Goal: Navigation & Orientation: Find specific page/section

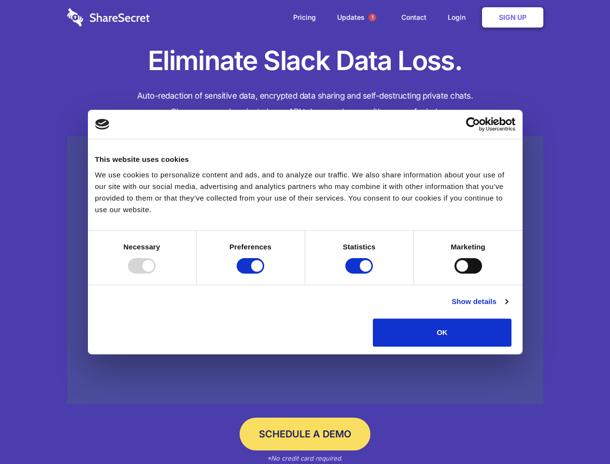
click at [156, 273] on div at bounding box center [142, 265] width 28 height 15
click at [264, 273] on input "Preferences" at bounding box center [251, 265] width 28 height 15
checkbox input "false"
click at [360, 273] on input "Statistics" at bounding box center [359, 265] width 28 height 15
checkbox input "false"
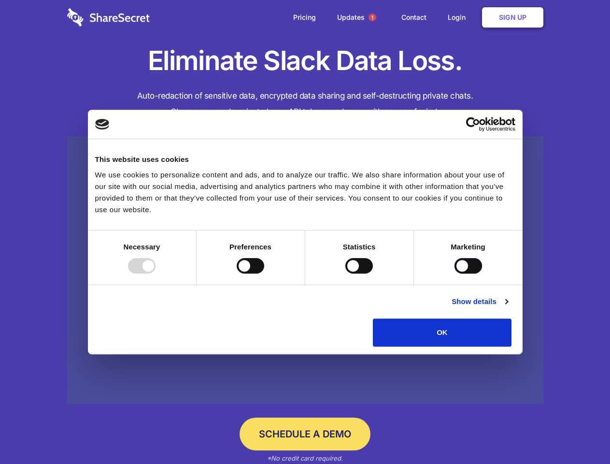
click at [455, 273] on input "Marketing" at bounding box center [469, 265] width 28 height 15
checkbox input "true"
click at [508, 307] on link "Show details" at bounding box center [480, 302] width 56 height 12
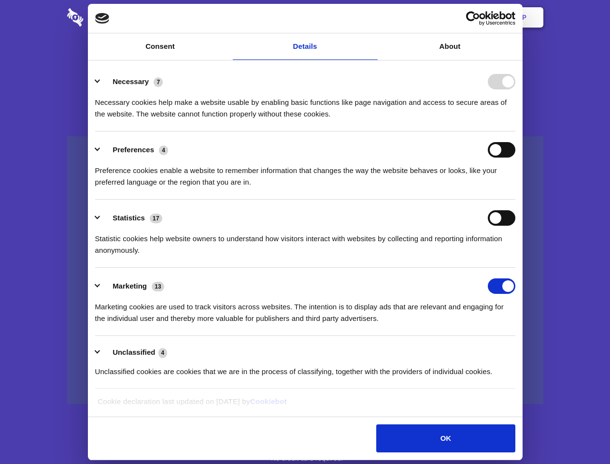
click at [516, 131] on li "Necessary 7 Necessary cookies help make a website usable by enabling basic func…" at bounding box center [305, 97] width 420 height 68
click at [372, 17] on span "1" at bounding box center [373, 18] width 8 height 8
